Goal: Check status: Verify the current state of an ongoing process or item

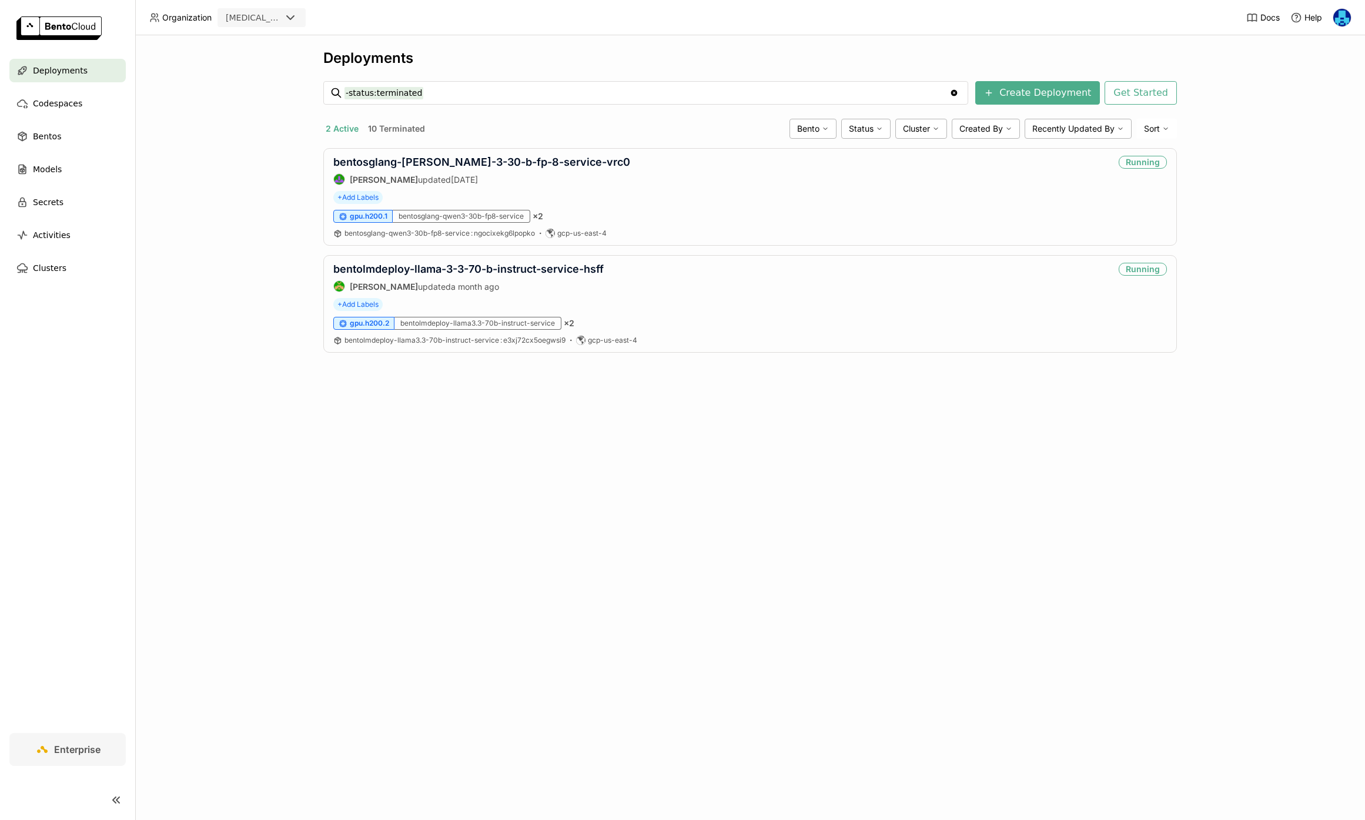
click at [233, 274] on div "Deployments -status:terminated -status:terminated Clear value Create Deployment…" at bounding box center [750, 427] width 1230 height 785
click at [447, 165] on link "bentosglang-[PERSON_NAME]-3-30-b-fp-8-service-vrc0" at bounding box center [481, 162] width 297 height 12
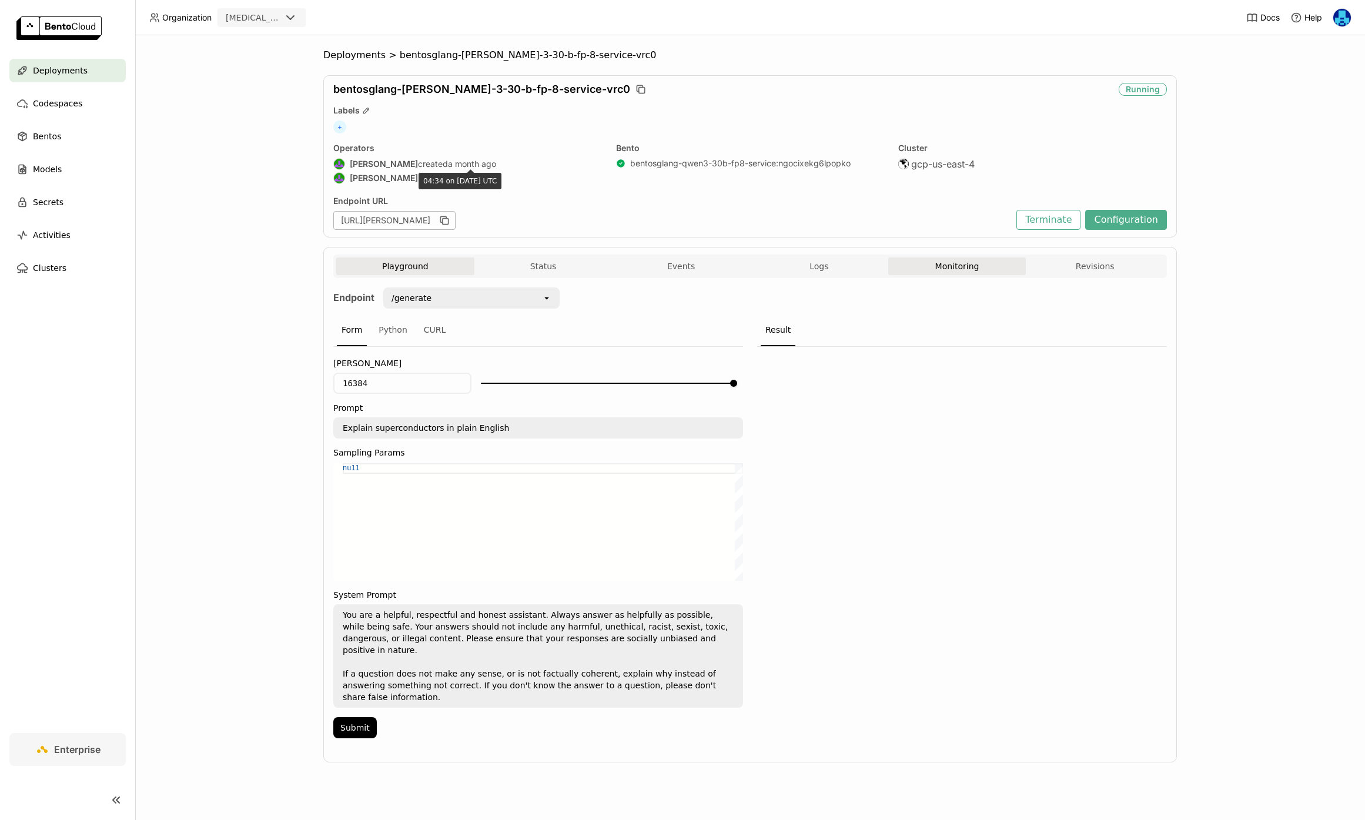
drag, startPoint x: 447, startPoint y: 165, endPoint x: 952, endPoint y: 269, distance: 515.5
click at [952, 269] on button "Monitoring" at bounding box center [957, 266] width 138 height 18
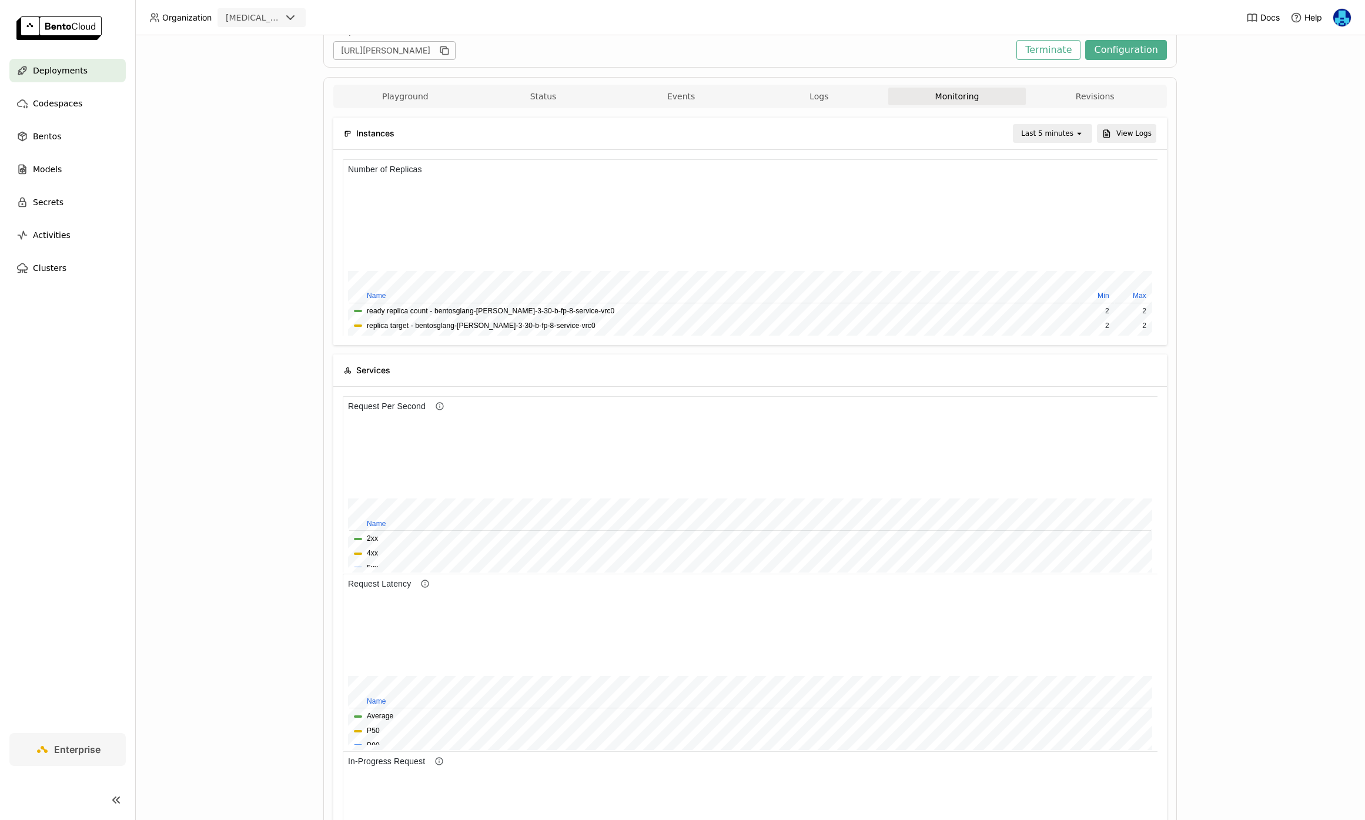
scroll to position [41, 0]
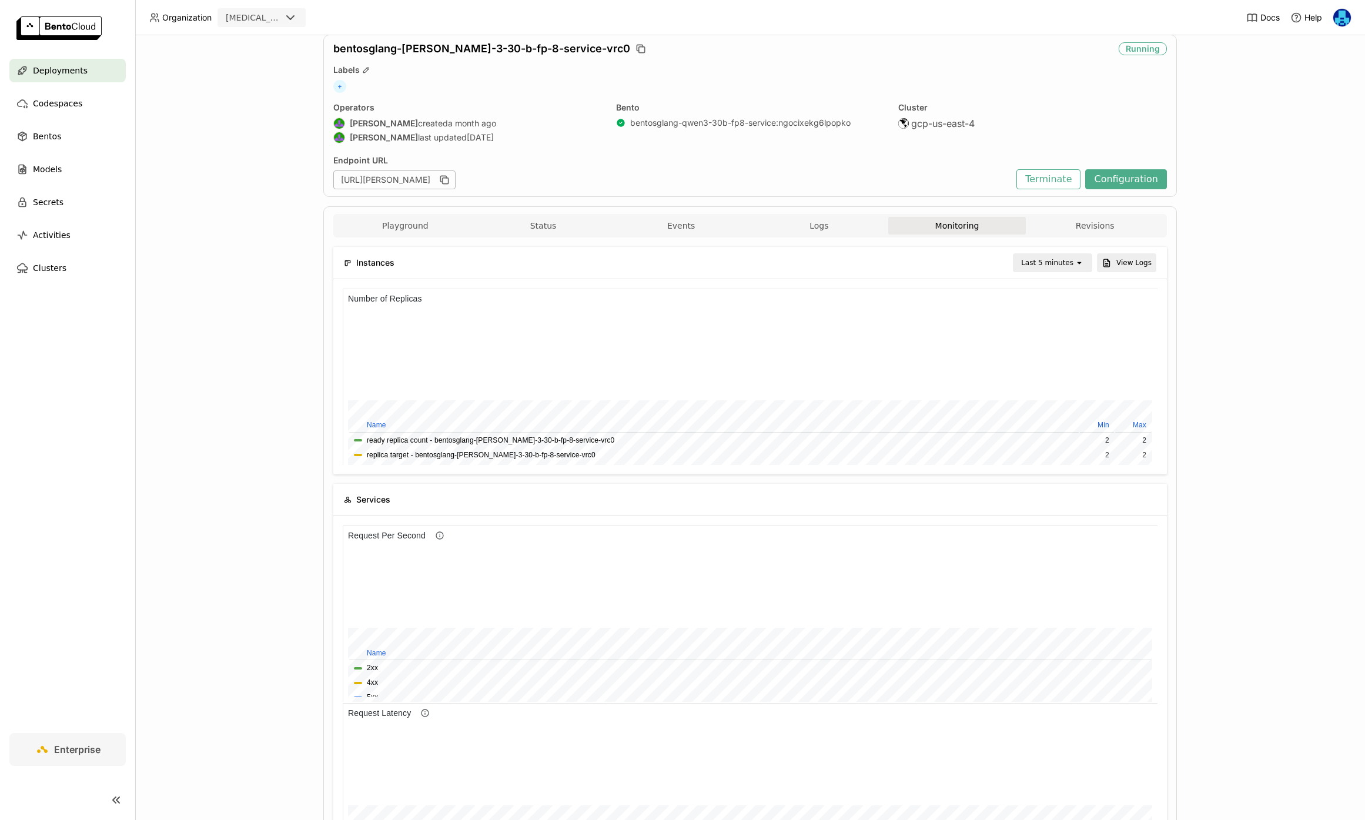
drag, startPoint x: 952, startPoint y: 269, endPoint x: 1046, endPoint y: 258, distance: 94.6
click at [1046, 258] on div "Last 5 minutes" at bounding box center [1047, 263] width 52 height 12
click at [1060, 353] on div "Last 1 hour" at bounding box center [1054, 353] width 57 height 12
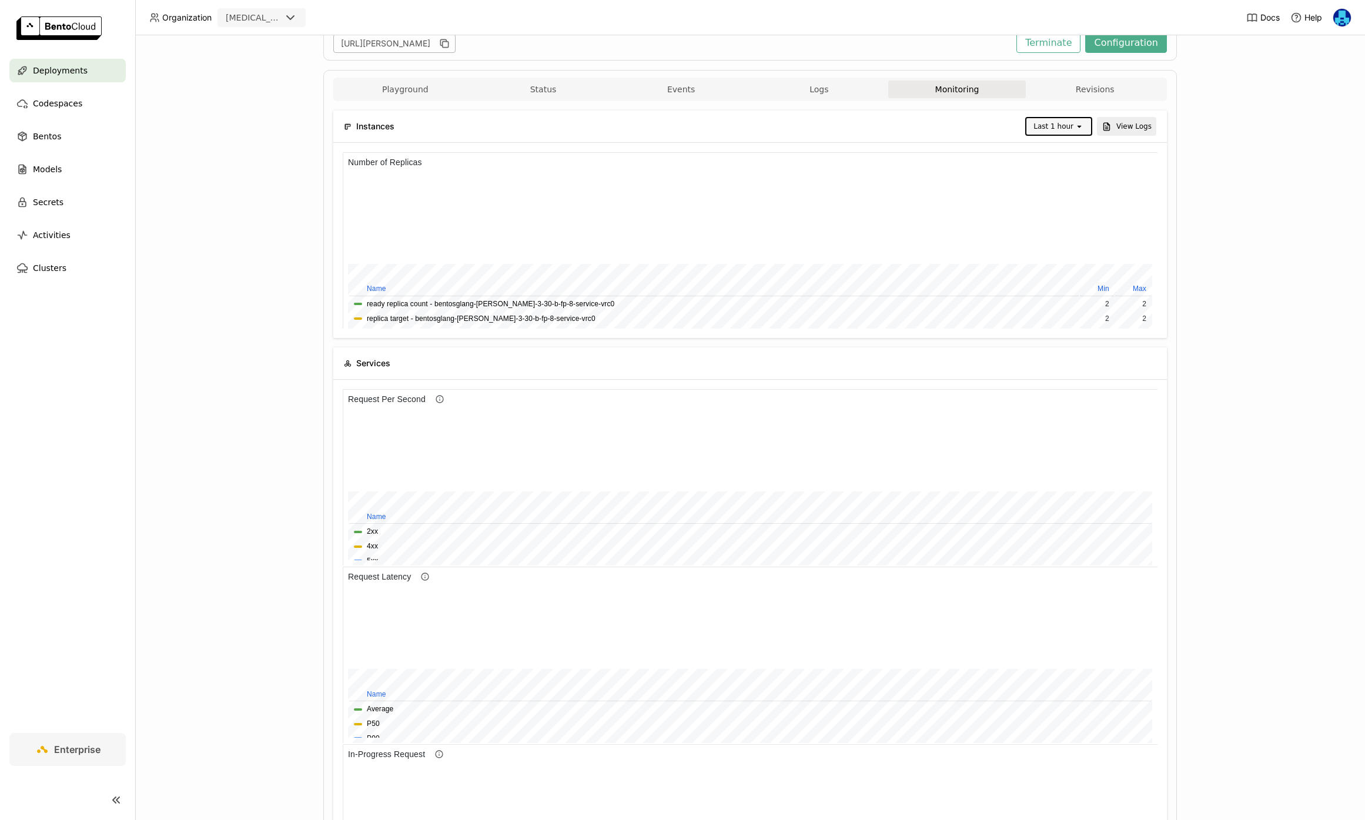
drag, startPoint x: 1046, startPoint y: 258, endPoint x: 1074, endPoint y: 120, distance: 141.0
click at [1074, 120] on div "Last 1 hour" at bounding box center [1050, 126] width 48 height 16
click at [1054, 244] on div "Last 6 hours" at bounding box center [1060, 256] width 46 height 24
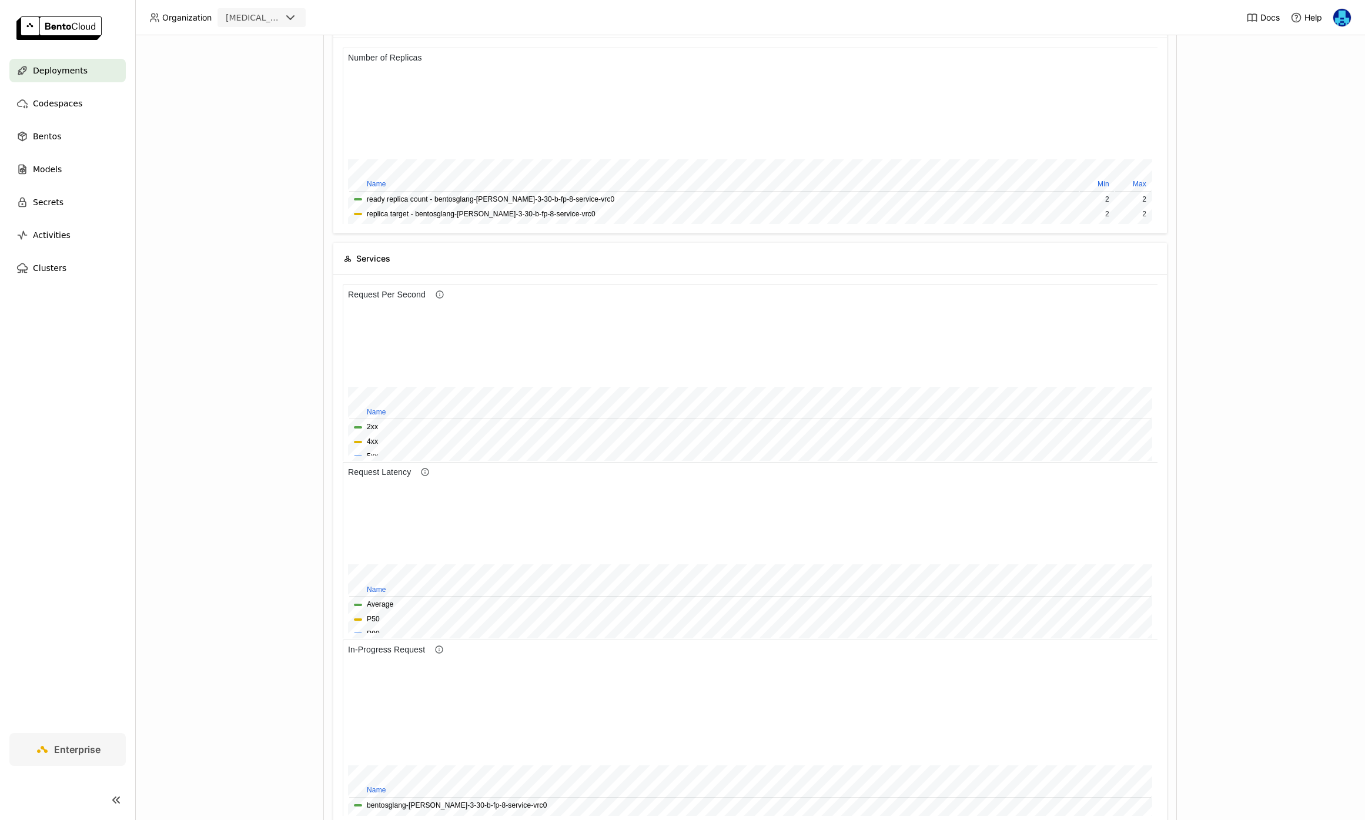
click at [1124, 483] on div at bounding box center [739, 522] width 783 height 78
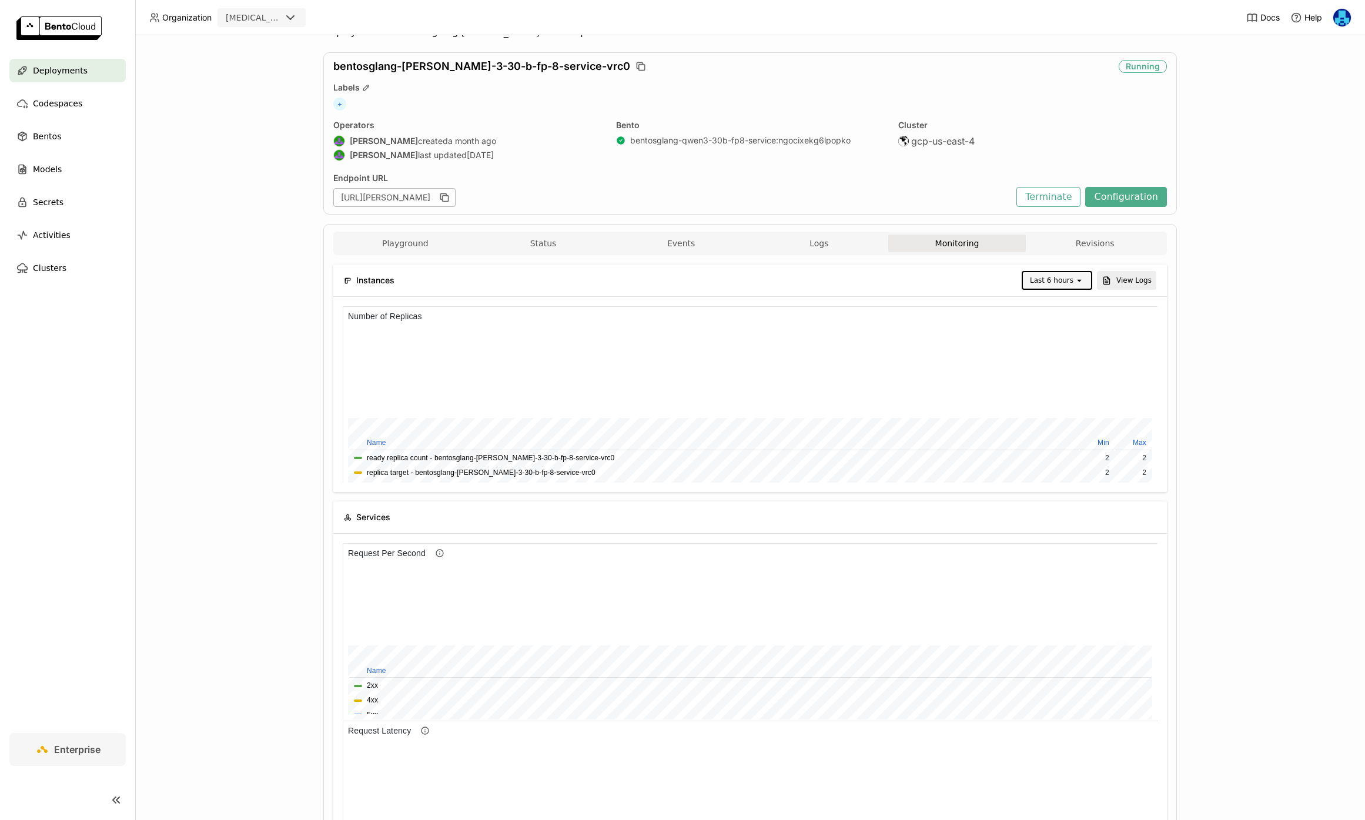
click at [1074, 277] on div "Last 6 hours" at bounding box center [1049, 280] width 52 height 16
click at [1057, 370] on div "Last 1 hour" at bounding box center [1057, 371] width 49 height 12
